Goal: Navigation & Orientation: Find specific page/section

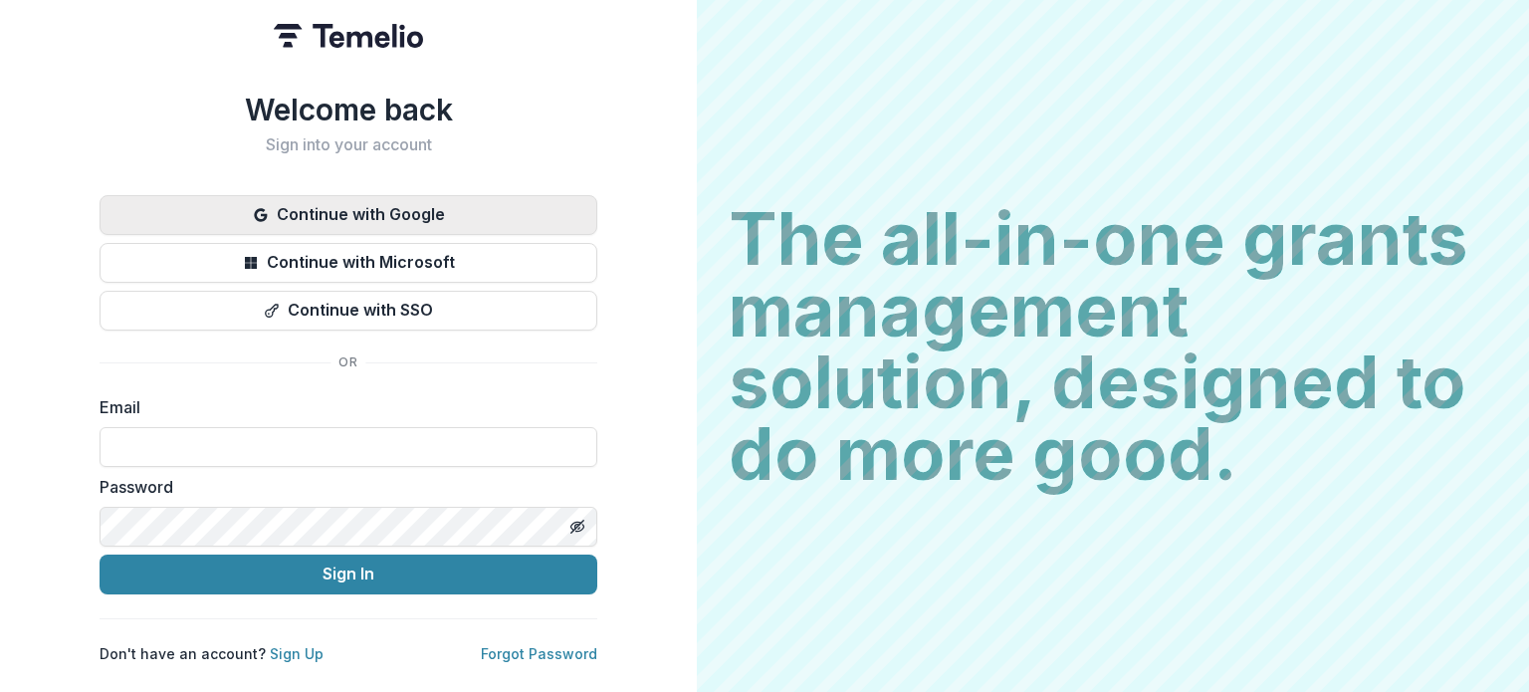
click at [426, 219] on button "Continue with Google" at bounding box center [349, 215] width 498 height 40
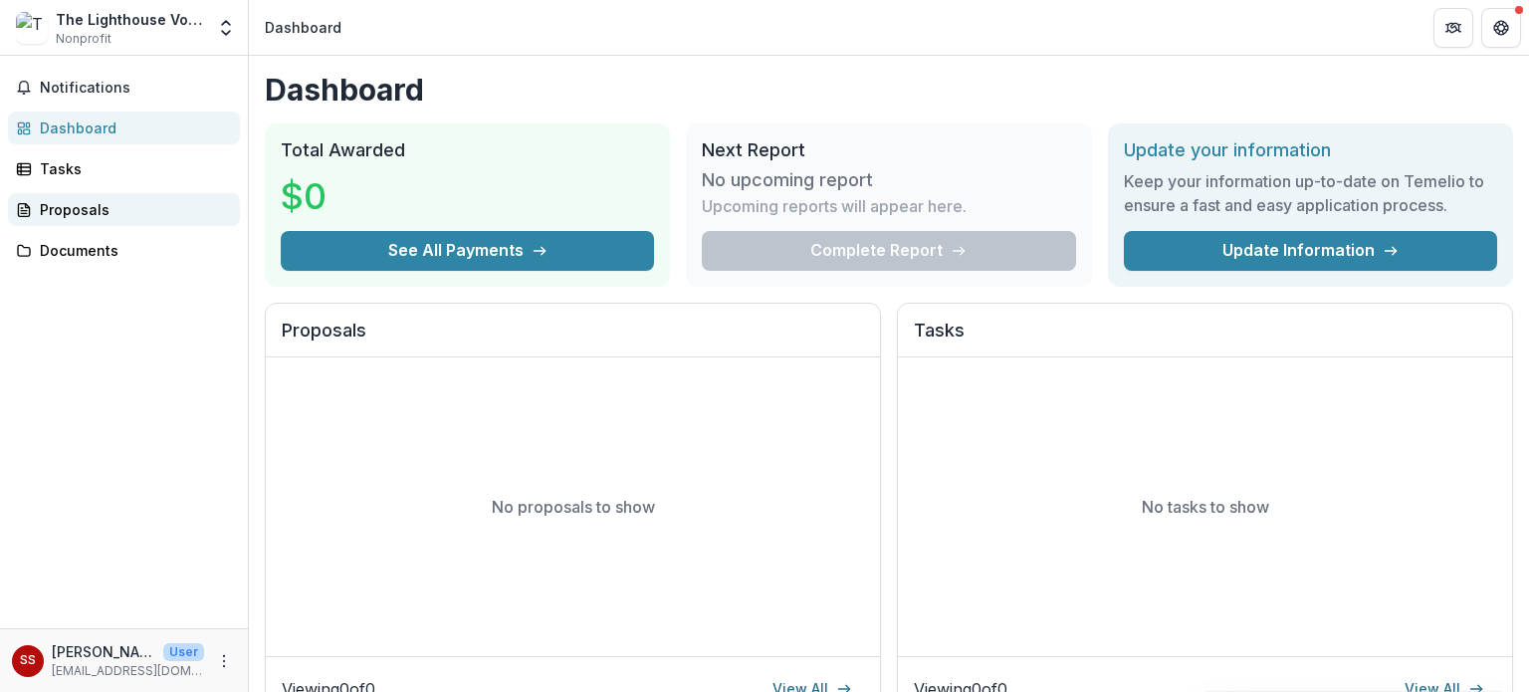
click at [108, 210] on div "Proposals" at bounding box center [132, 209] width 184 height 21
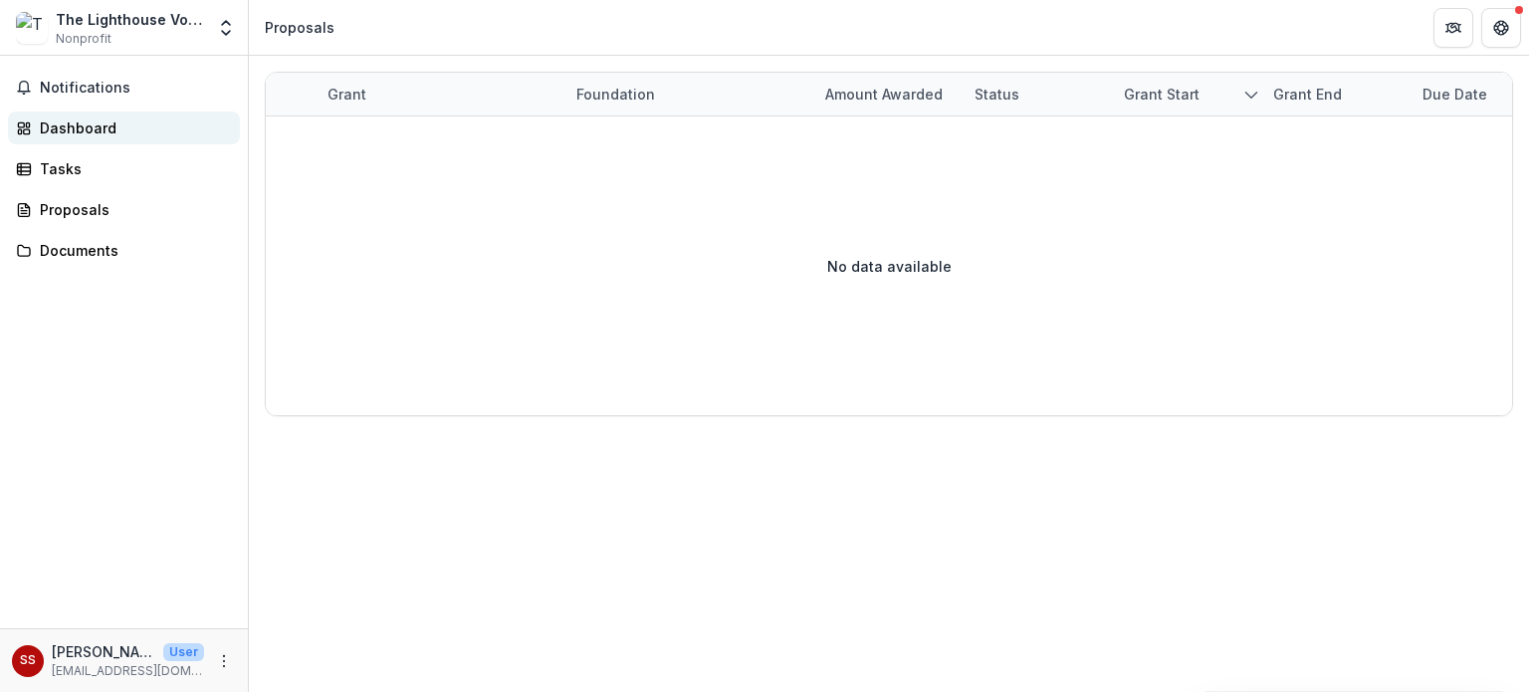
click at [82, 130] on div "Dashboard" at bounding box center [132, 127] width 184 height 21
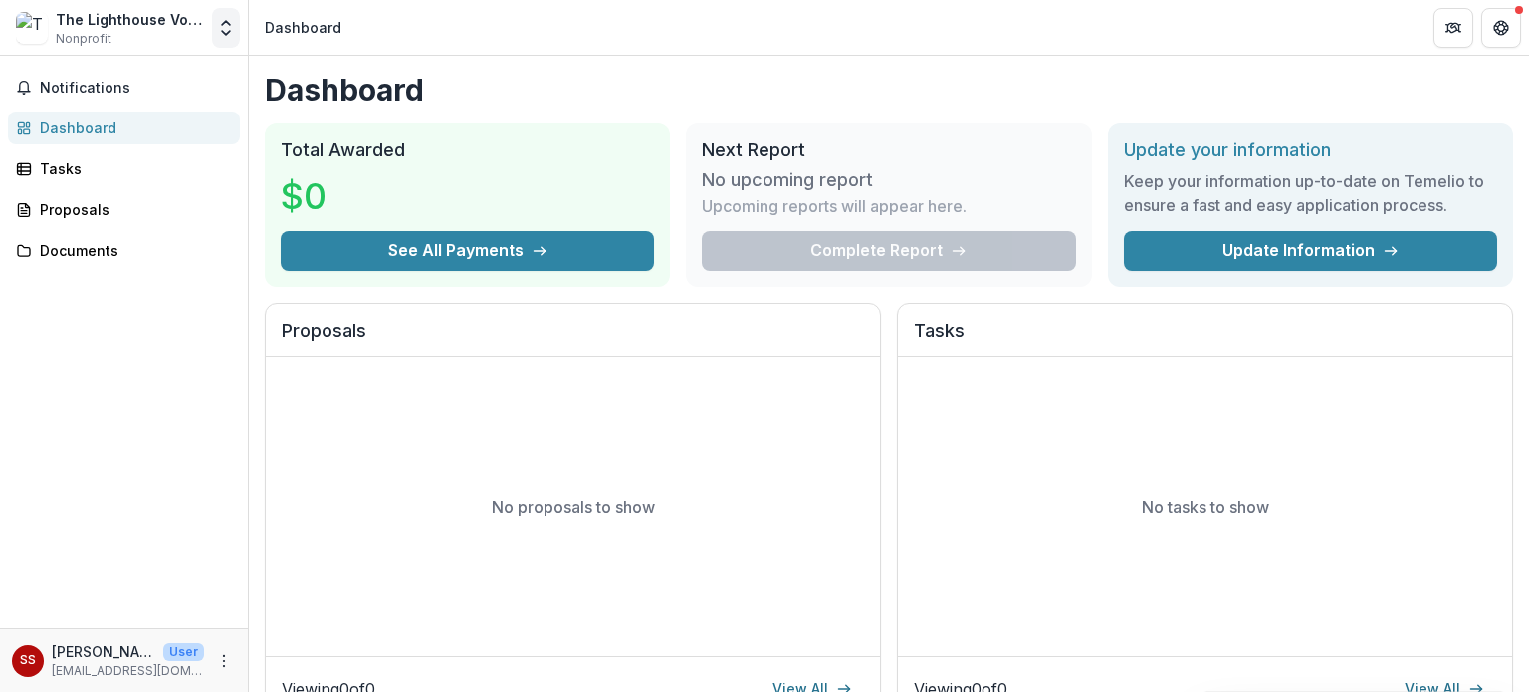
click at [223, 35] on icon "Open entity switcher" at bounding box center [226, 28] width 20 height 20
click at [104, 98] on button "Notifications" at bounding box center [124, 88] width 232 height 32
click at [70, 126] on div "Dashboard" at bounding box center [132, 127] width 184 height 21
click at [69, 178] on link "Tasks" at bounding box center [124, 168] width 232 height 33
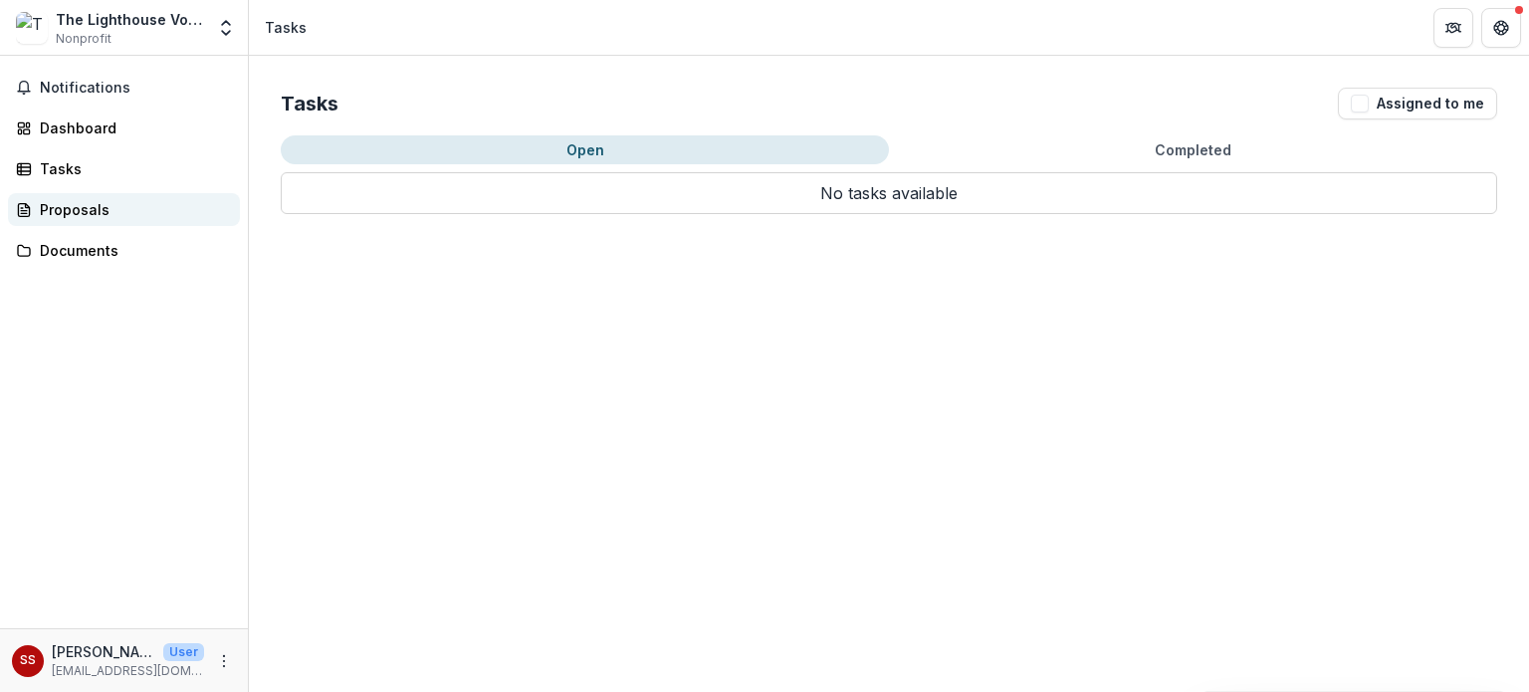
click at [69, 209] on div "Proposals" at bounding box center [132, 209] width 184 height 21
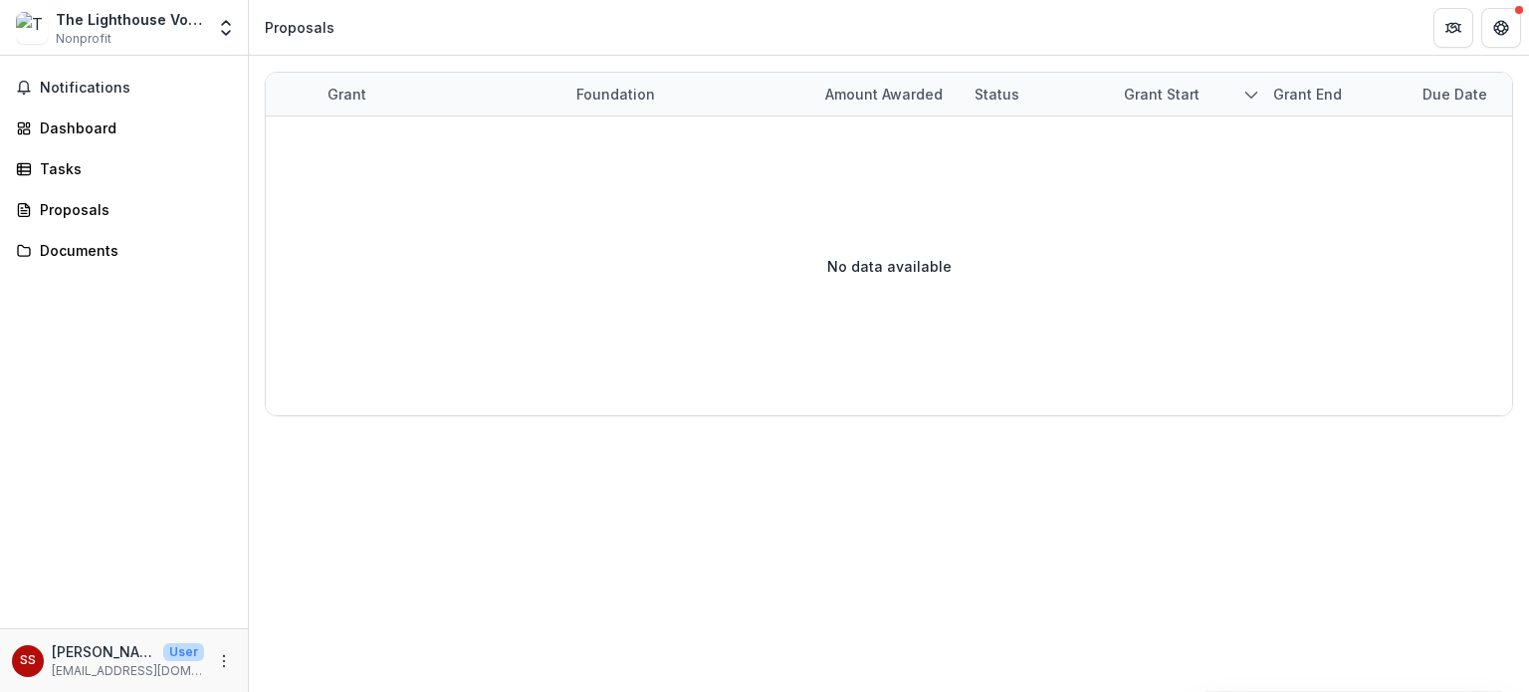
click at [68, 107] on div "Notifications Dashboard Tasks Proposals Documents" at bounding box center [124, 342] width 248 height 572
click at [69, 130] on div "Dashboard" at bounding box center [132, 127] width 184 height 21
